Goal: Information Seeking & Learning: Learn about a topic

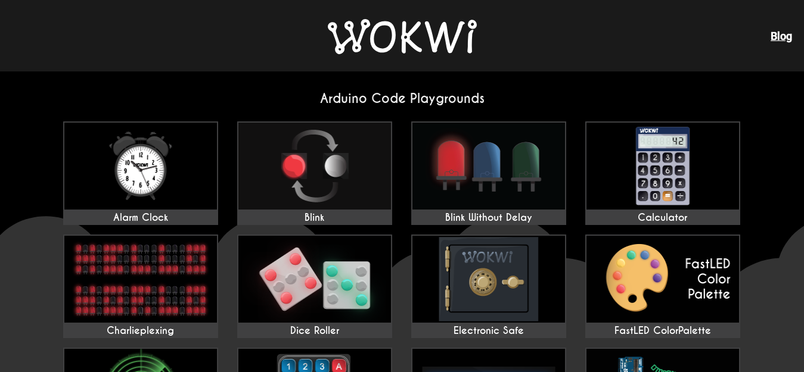
click at [181, 24] on div "Blog" at bounding box center [402, 35] width 804 height 71
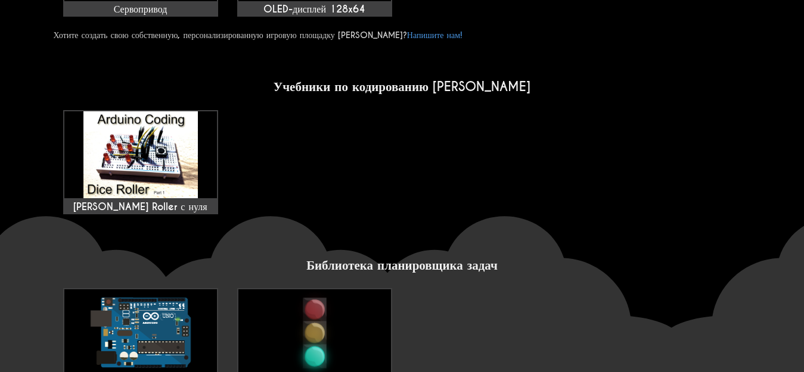
scroll to position [834, 0]
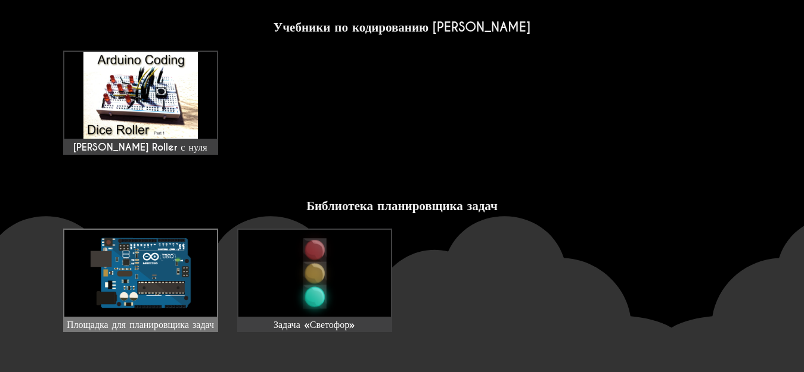
click at [200, 230] on img at bounding box center [140, 273] width 152 height 87
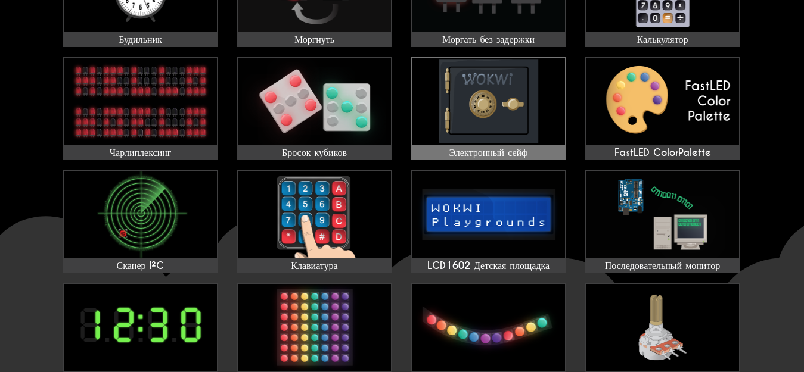
scroll to position [179, 0]
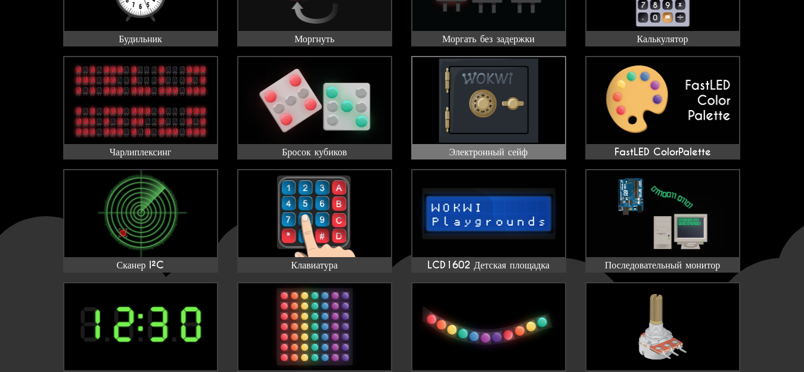
click at [523, 103] on img at bounding box center [488, 100] width 152 height 87
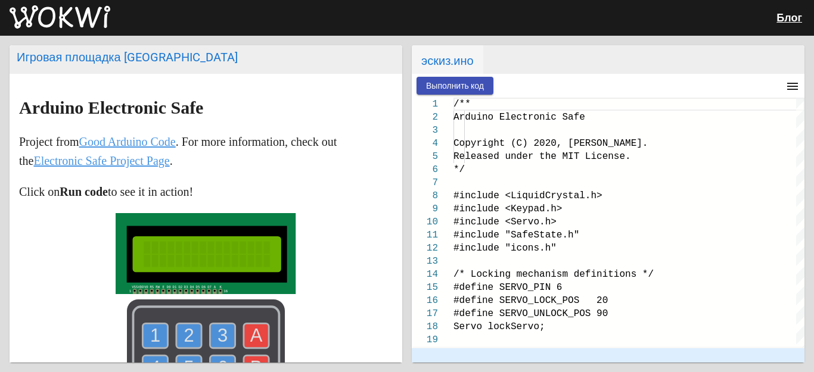
type textarea "/** [PERSON_NAME] Electronic Safe Copyright (C) 2020, [PERSON_NAME]. Released u…"
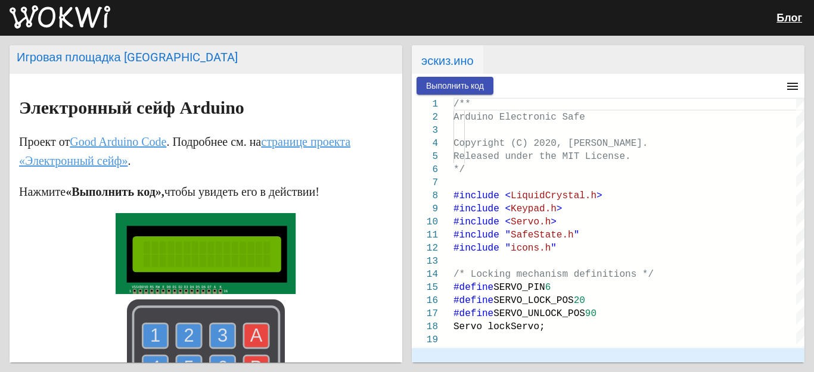
click at [455, 80] on button "Выполнить код" at bounding box center [454, 86] width 77 height 18
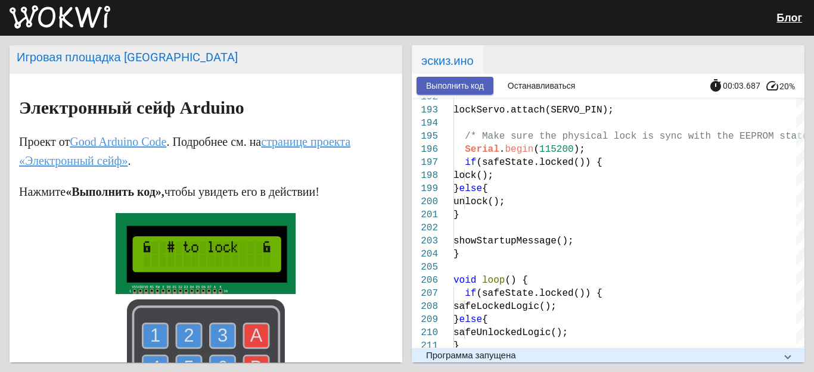
click at [475, 89] on font "Выполнить код" at bounding box center [455, 86] width 58 height 10
click at [548, 84] on font "Останавливаться" at bounding box center [541, 86] width 68 height 10
